Goal: Find specific page/section: Find specific page/section

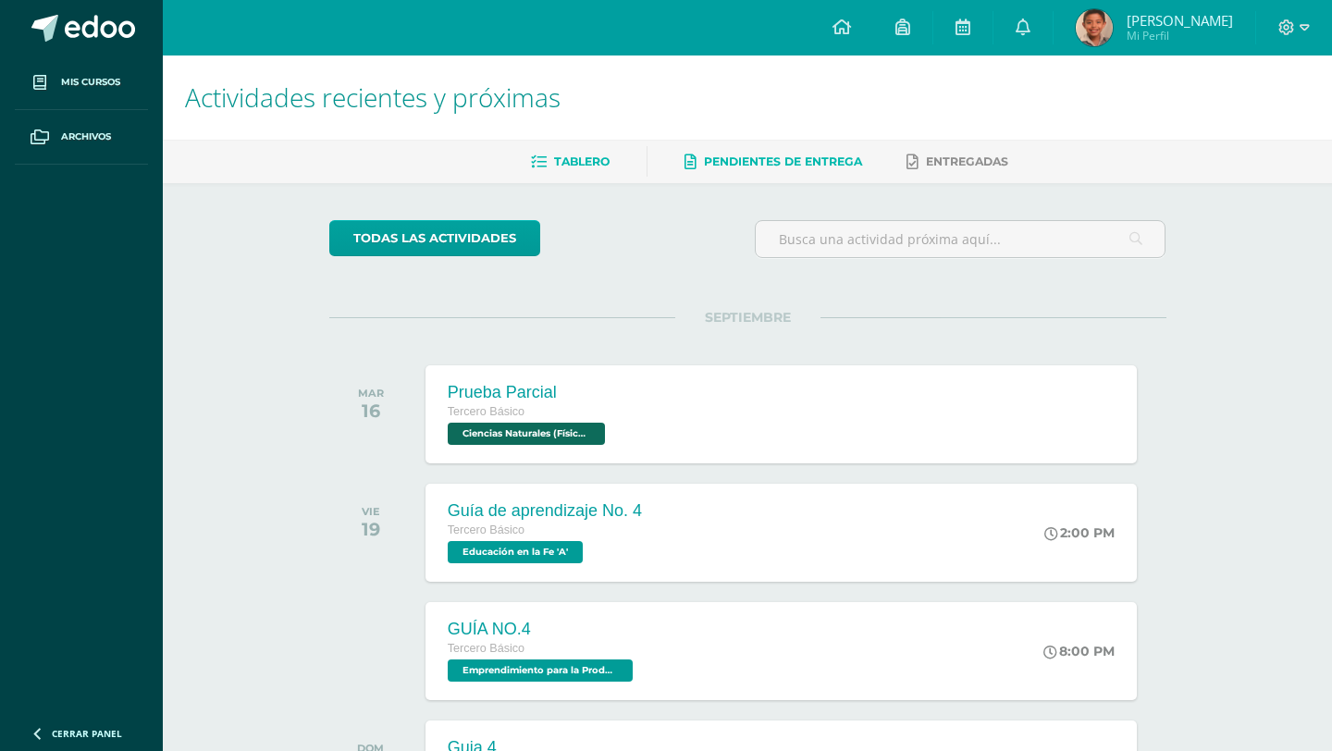
click at [762, 173] on link "Pendientes de entrega" at bounding box center [774, 162] width 178 height 30
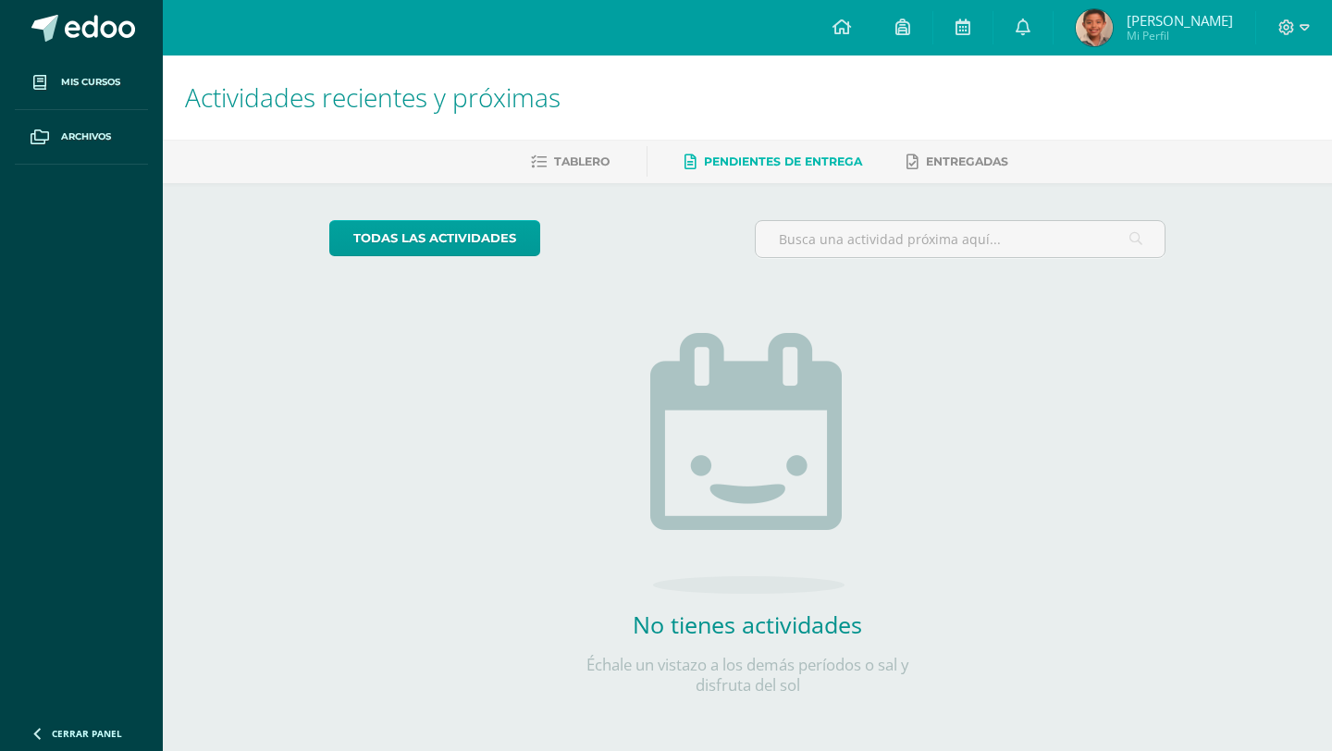
scroll to position [3, 0]
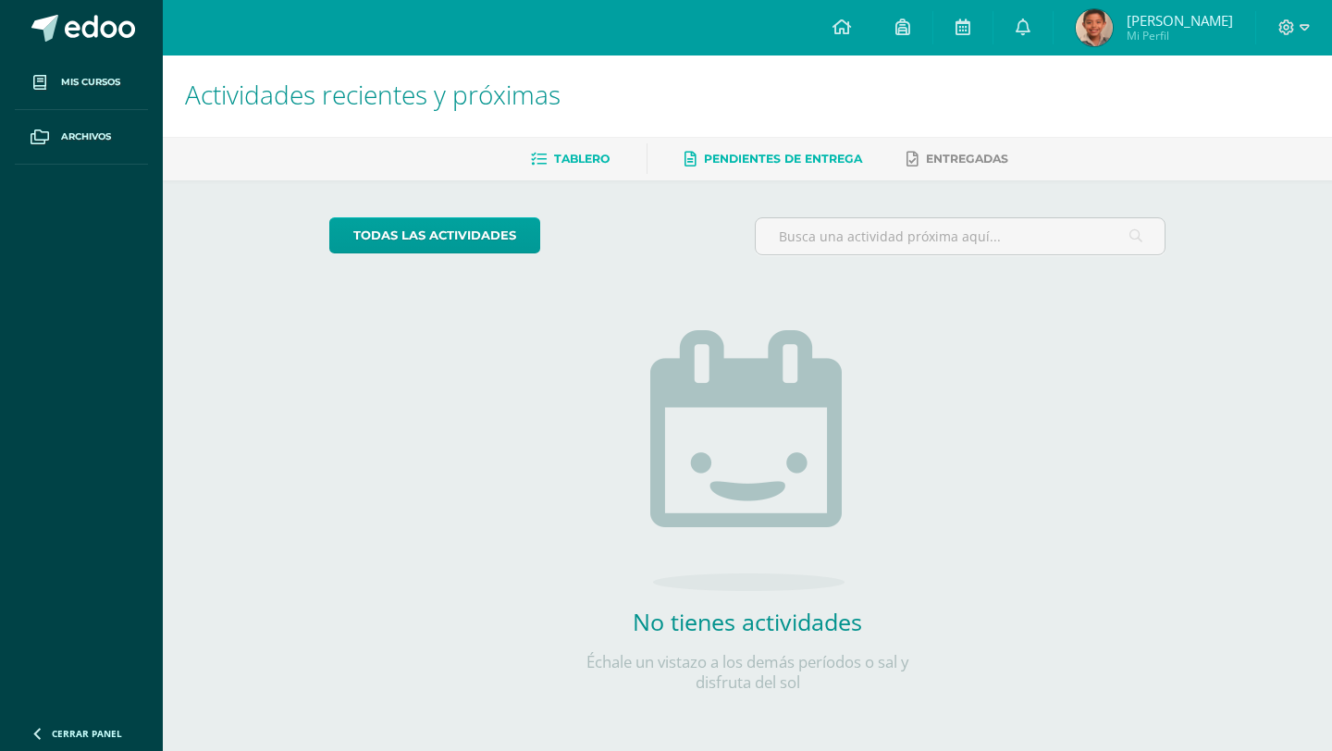
click at [554, 158] on span "Tablero" at bounding box center [582, 159] width 56 height 14
